Goal: Task Accomplishment & Management: Manage account settings

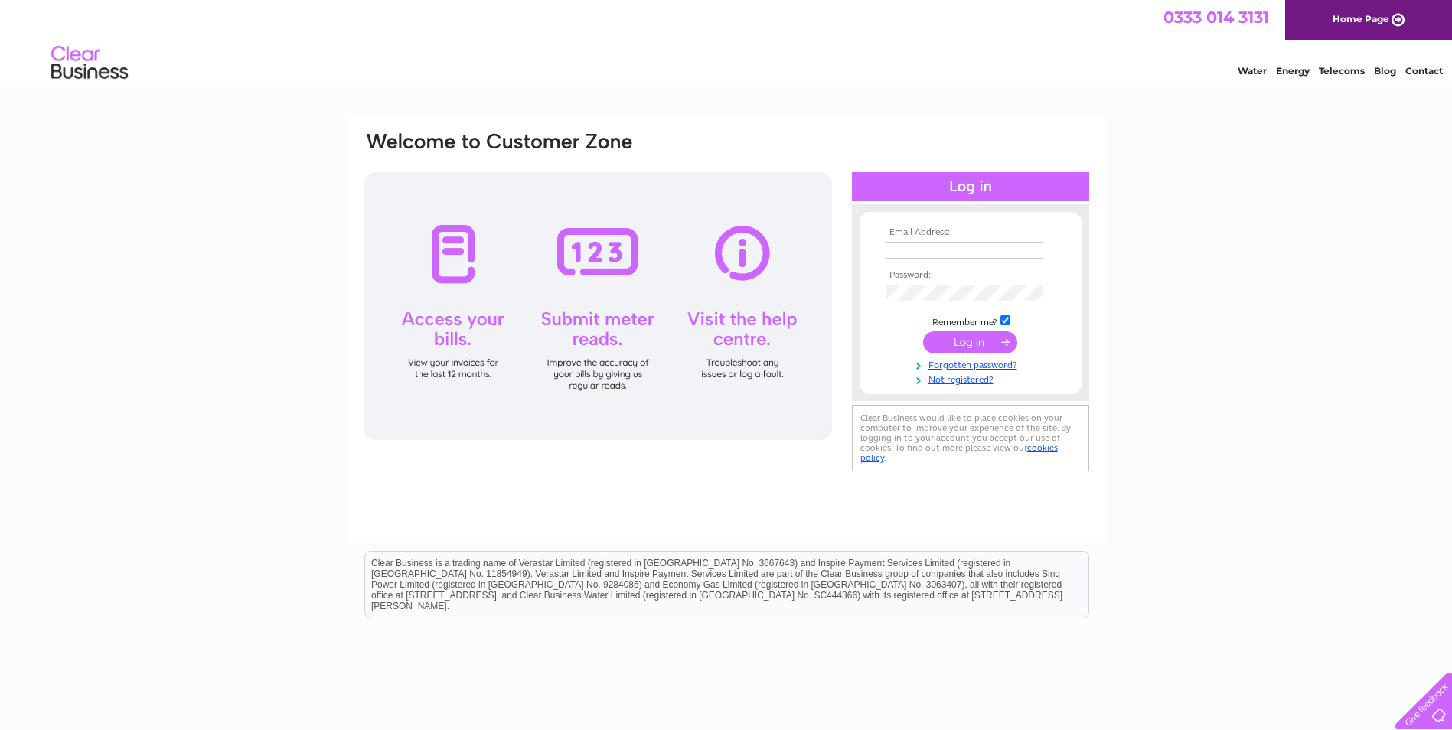
type input "[EMAIL_ADDRESS][DOMAIN_NAME]"
click at [963, 340] on input "submit" at bounding box center [970, 341] width 94 height 21
click at [969, 342] on input "submit" at bounding box center [970, 341] width 94 height 21
